Goal: Task Accomplishment & Management: Manage account settings

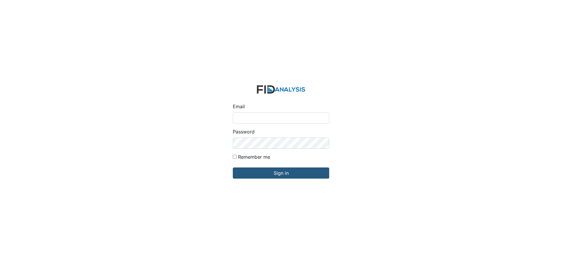
click at [526, 84] on div "Email Password Remember me Sign in" at bounding box center [281, 135] width 562 height 271
drag, startPoint x: 263, startPoint y: 118, endPoint x: 267, endPoint y: 122, distance: 5.0
click at [263, 118] on input "Email" at bounding box center [281, 118] width 96 height 11
type input "[EMAIL_ADDRESS][DOMAIN_NAME]"
click at [233, 168] on input "Sign in" at bounding box center [281, 173] width 96 height 11
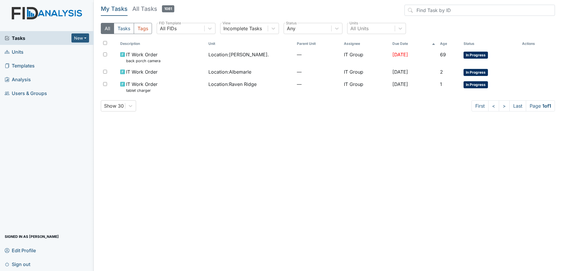
click at [294, 144] on main "My Tasks All Tasks 1081 All Tasks Tags All FIDs FID Template Incomplete Tasks V…" at bounding box center [328, 135] width 468 height 271
drag, startPoint x: 421, startPoint y: 38, endPoint x: 407, endPoint y: 37, distance: 13.5
click at [419, 37] on div "All Tasks Tags All FIDs FID Template Incomplete Tasks View Any Status All Units…" at bounding box center [328, 31] width 454 height 16
click at [189, 202] on main "My Tasks All Tasks 1081 All Tasks Tags All FIDs FID Template Incomplete Tasks V…" at bounding box center [328, 135] width 468 height 271
click at [323, 191] on main "My Tasks All Tasks 1081 All Tasks Tags All FIDs FID Template Incomplete Tasks V…" at bounding box center [328, 135] width 468 height 271
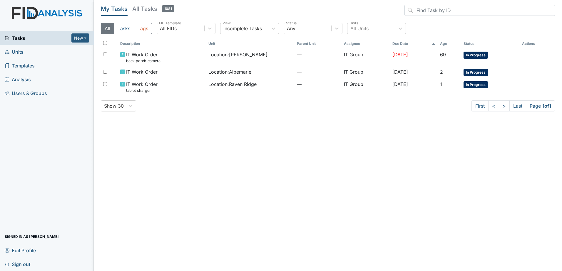
click at [346, 136] on main "My Tasks All Tasks 1081 All Tasks Tags All FIDs FID Template Incomplete Tasks V…" at bounding box center [328, 135] width 468 height 271
click at [347, 137] on main "My Tasks All Tasks 1081 All Tasks Tags All FIDs FID Template Incomplete Tasks V…" at bounding box center [328, 135] width 468 height 271
click at [237, 172] on main "My Tasks All Tasks 1081 All Tasks Tags All FIDs FID Template Incomplete Tasks V…" at bounding box center [328, 135] width 468 height 271
